Goal: Navigation & Orientation: Find specific page/section

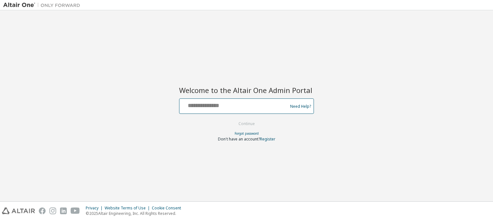
click at [278, 103] on input "text" at bounding box center [234, 104] width 105 height 9
type input "**********"
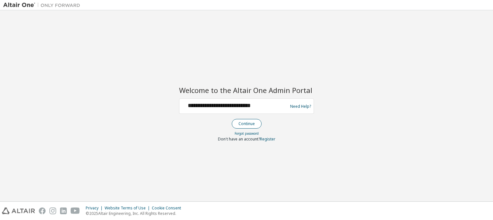
click at [247, 121] on button "Continue" at bounding box center [247, 124] width 30 height 10
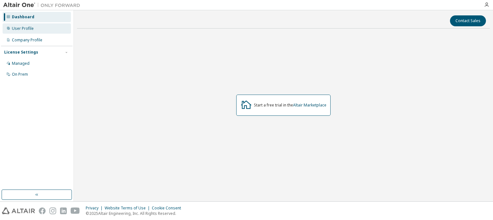
click at [22, 27] on div "User Profile" at bounding box center [23, 28] width 22 height 5
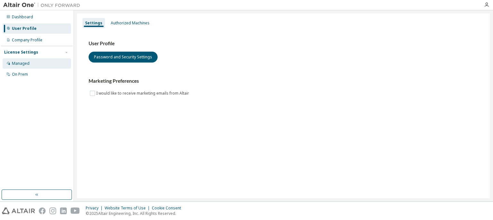
click at [25, 67] on div "Managed" at bounding box center [37, 63] width 68 height 10
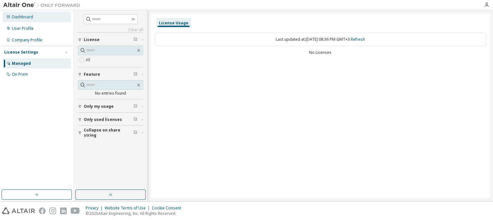
click at [29, 19] on div "Dashboard" at bounding box center [22, 16] width 21 height 5
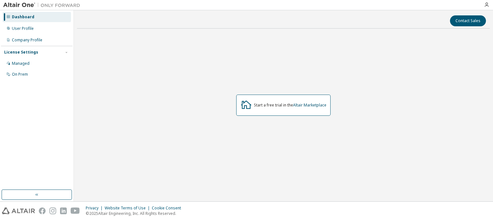
click at [289, 99] on div "Start a free trial in the Altair Marketplace" at bounding box center [283, 105] width 94 height 21
click at [312, 106] on link "Altair Marketplace" at bounding box center [309, 104] width 33 height 5
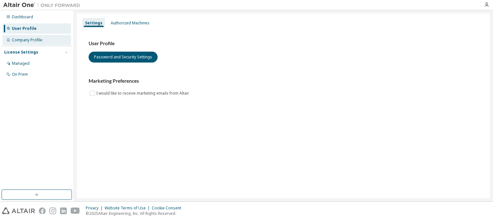
click at [45, 39] on div "Company Profile" at bounding box center [37, 40] width 68 height 10
